Goal: Obtain resource: Download file/media

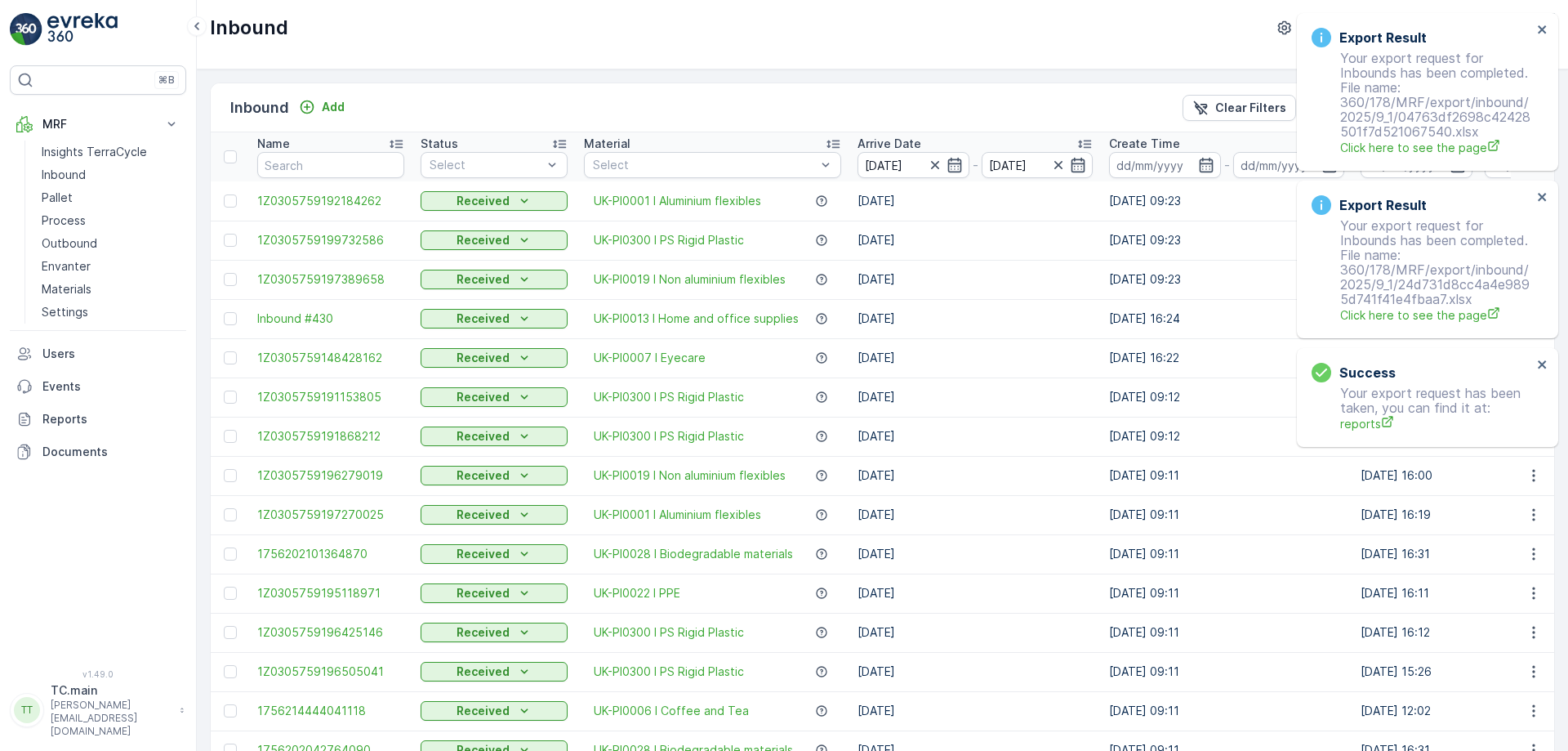
scroll to position [35, 0]
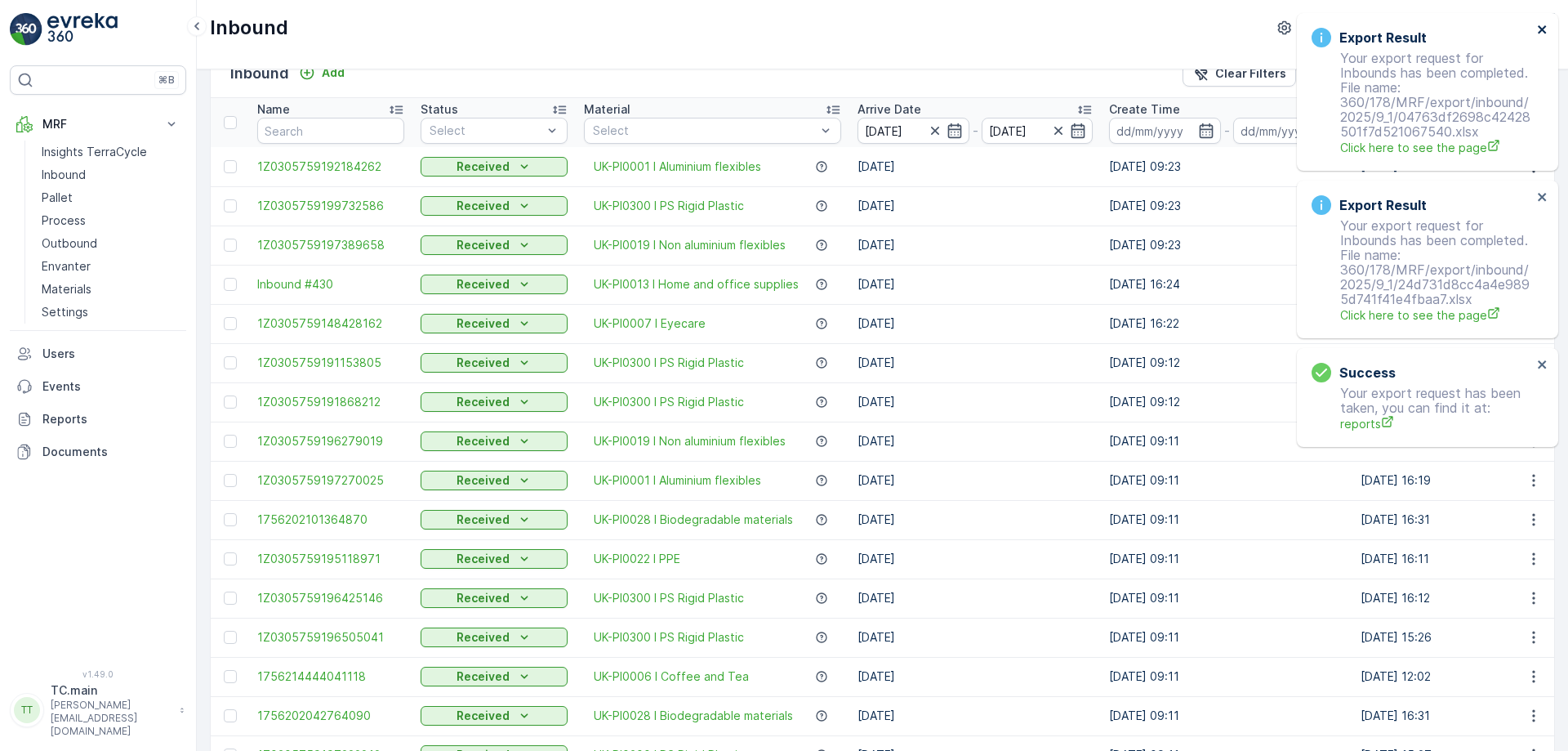
click at [1547, 28] on icon "close" at bounding box center [1542, 29] width 11 height 13
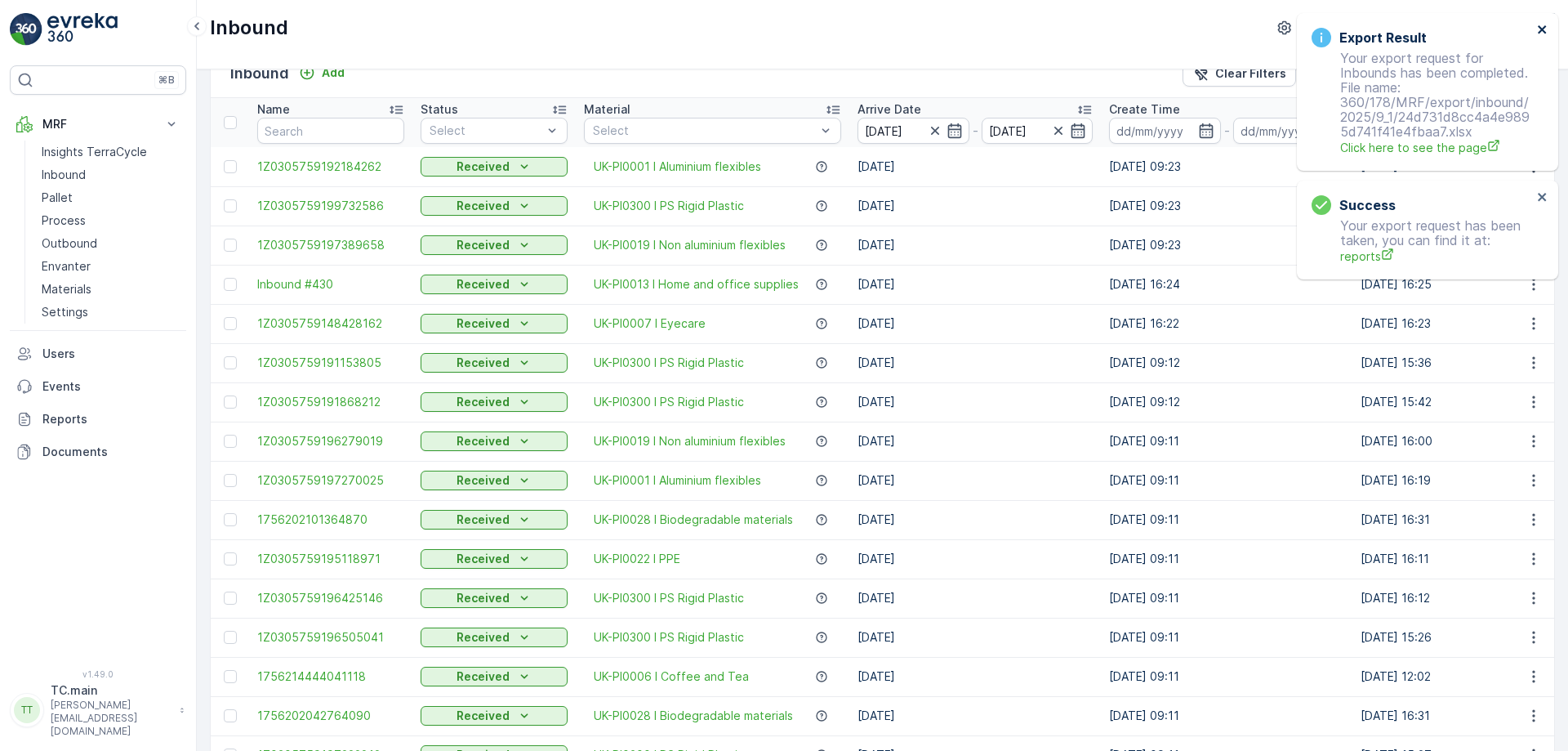
click at [1543, 23] on icon "close" at bounding box center [1542, 29] width 11 height 13
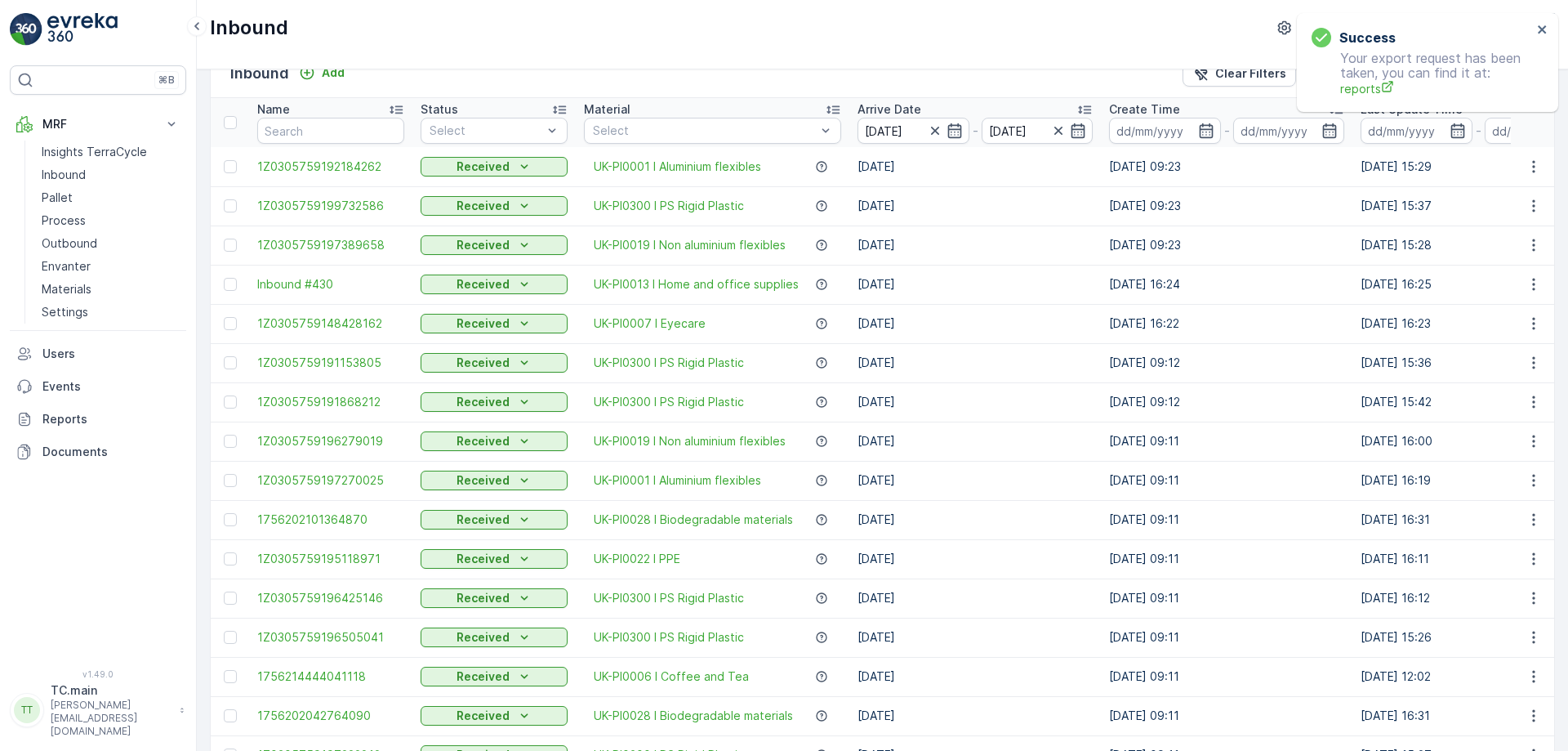
click at [1545, 22] on div "Success Your export request has been taken, you can find it at: reports" at bounding box center [1428, 62] width 261 height 99
click at [1543, 33] on icon "close" at bounding box center [1542, 29] width 11 height 13
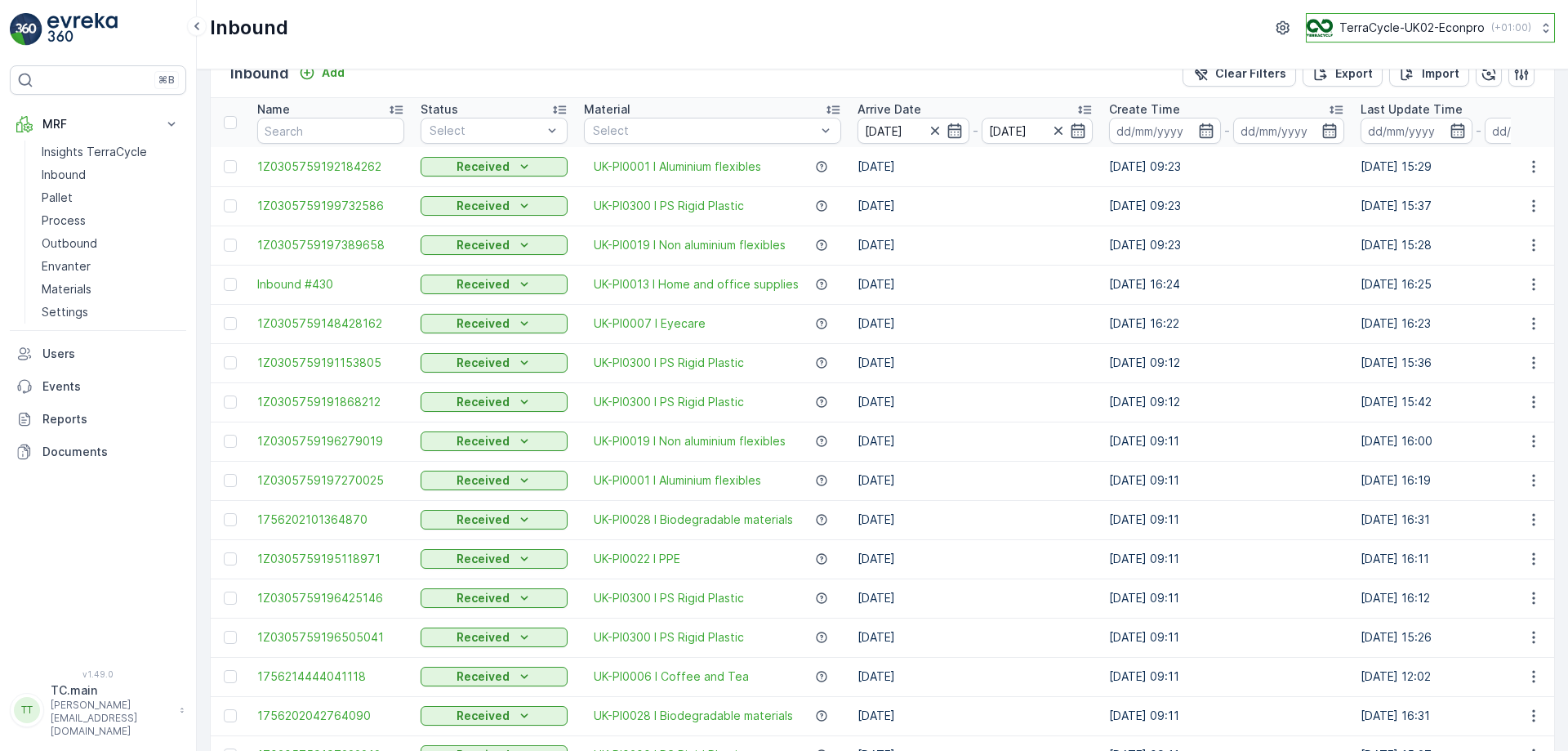
click at [1495, 36] on div "TerraCycle-UK02-Econpro ( +01:00 )" at bounding box center [1418, 28] width 224 height 18
type input "fr"
click at [1339, 101] on span "TerraCycle- FR02 -MRF" at bounding box center [1409, 100] width 182 height 16
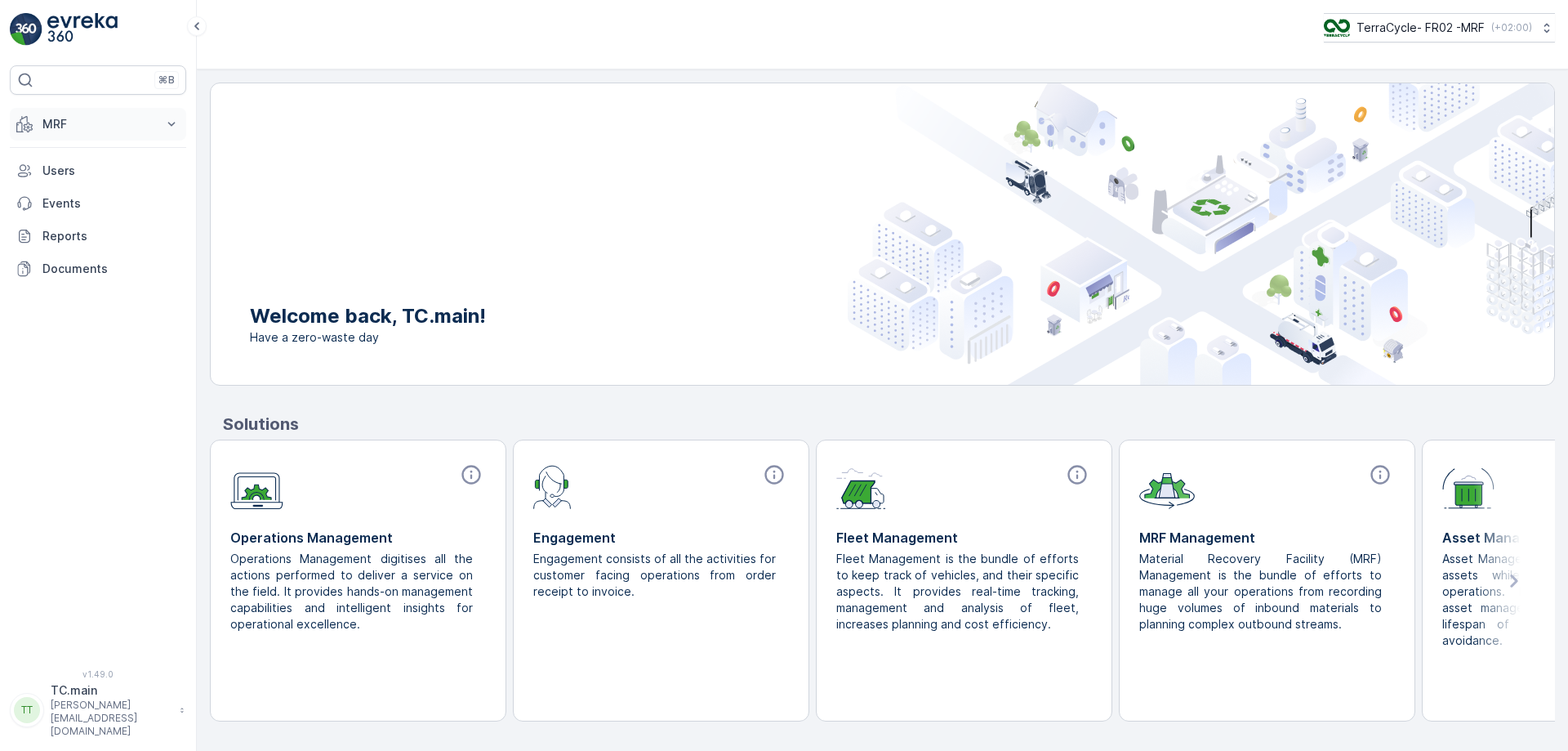
click at [165, 136] on button "MRF" at bounding box center [98, 125] width 177 height 33
click at [81, 242] on p "Expédition" at bounding box center [71, 243] width 59 height 16
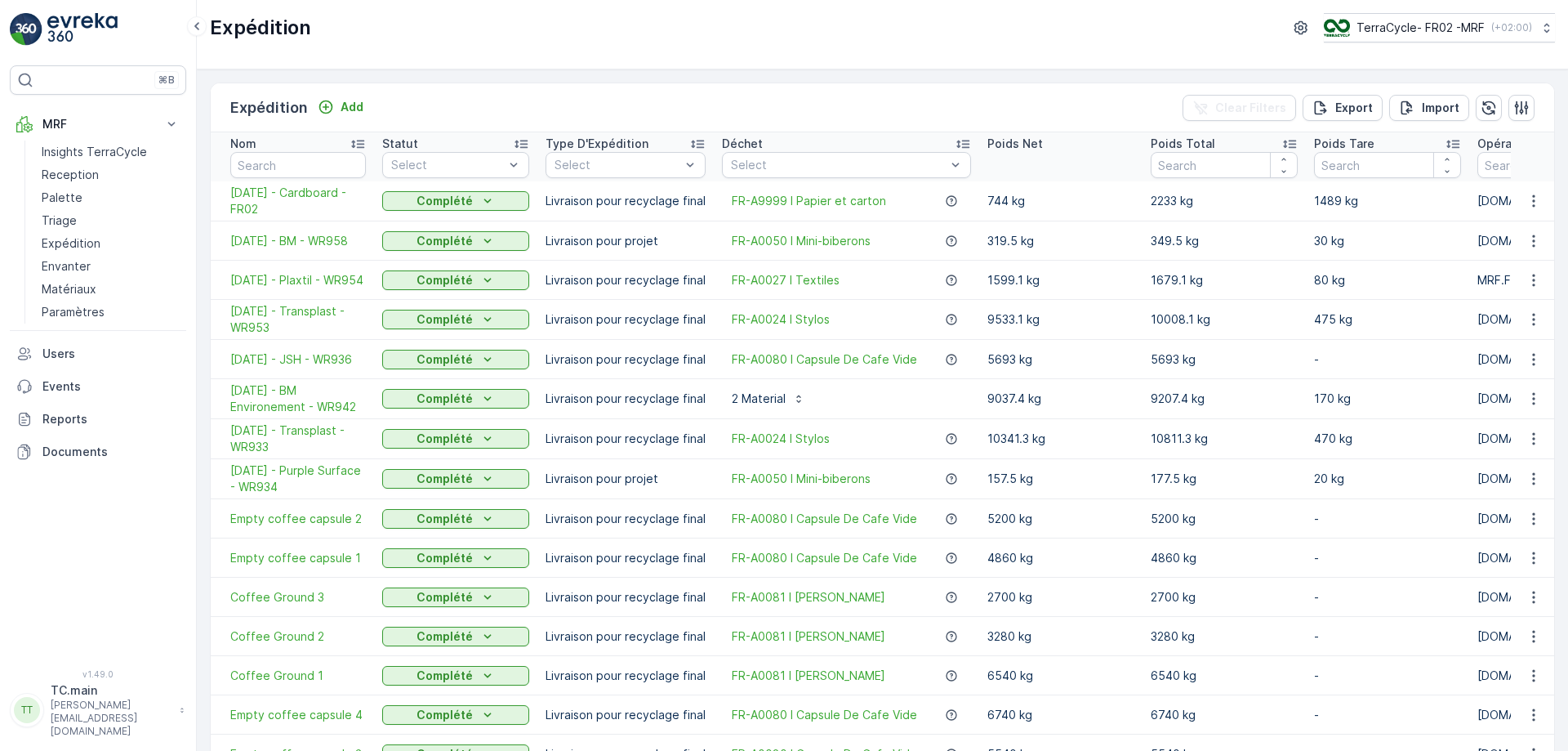
click at [266, 239] on span "18.08.2025 - BM - WR958" at bounding box center [298, 241] width 136 height 16
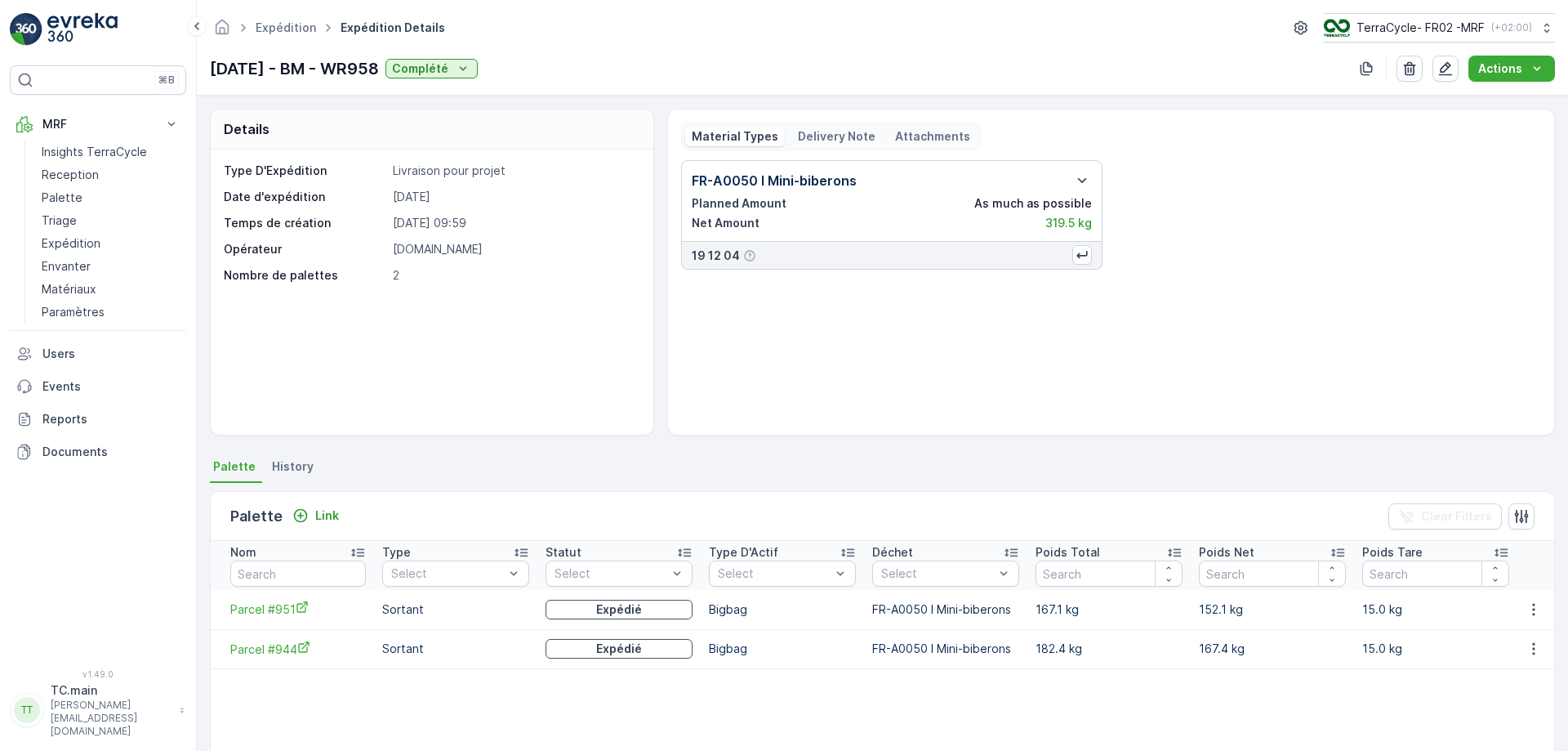
click at [833, 139] on p "Delivery Note" at bounding box center [837, 136] width 78 height 16
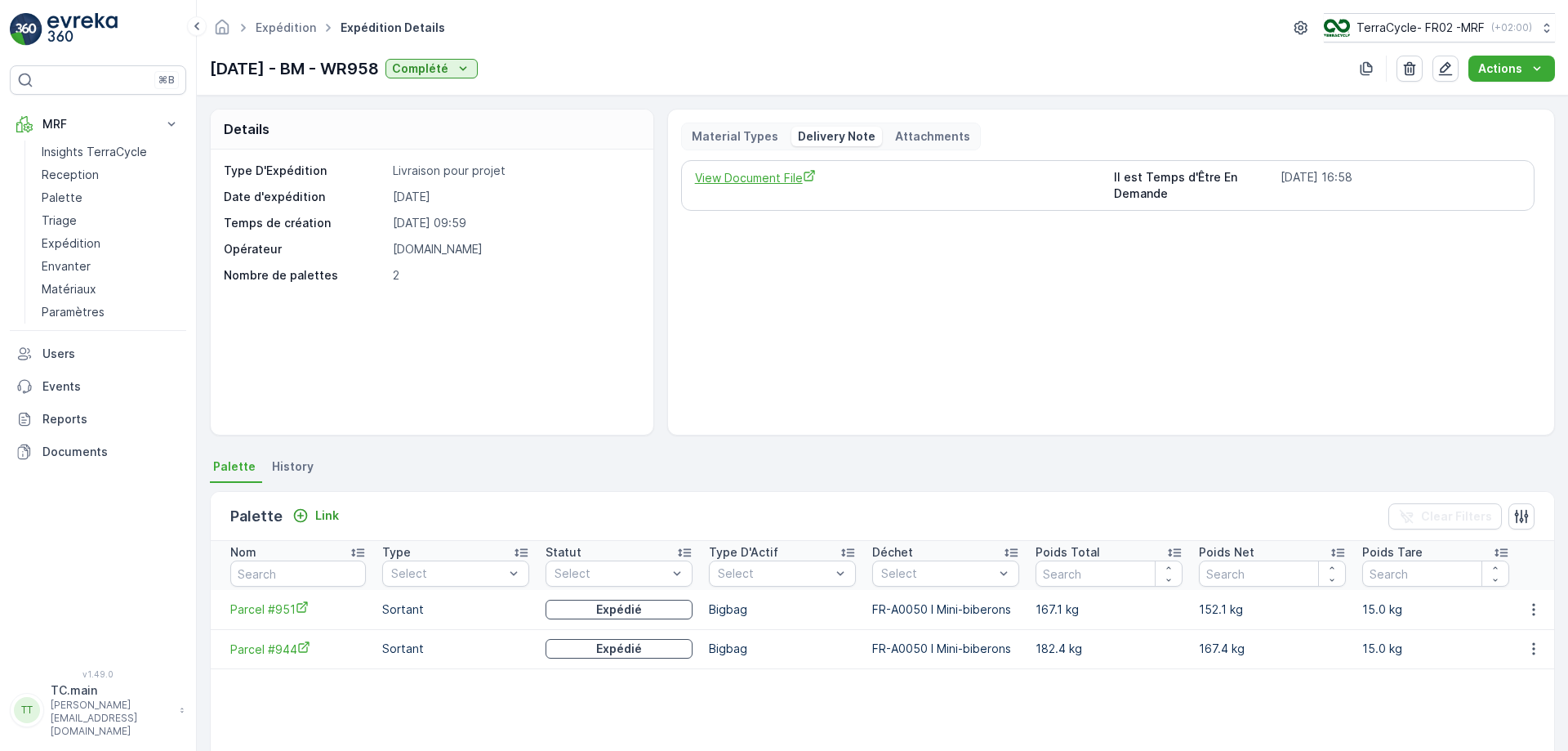
click at [771, 180] on span "View Document File" at bounding box center [899, 178] width 407 height 17
